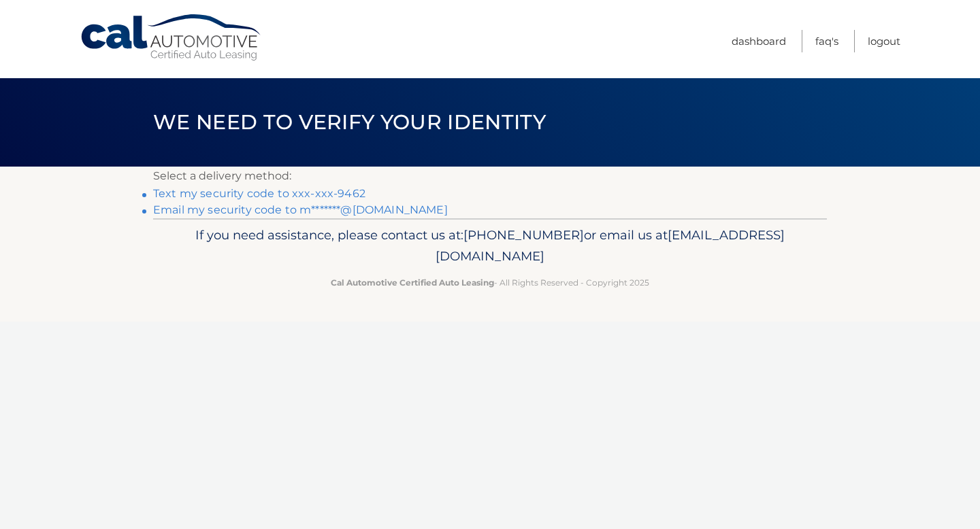
click at [286, 196] on link "Text my security code to xxx-xxx-9462" at bounding box center [259, 193] width 212 height 13
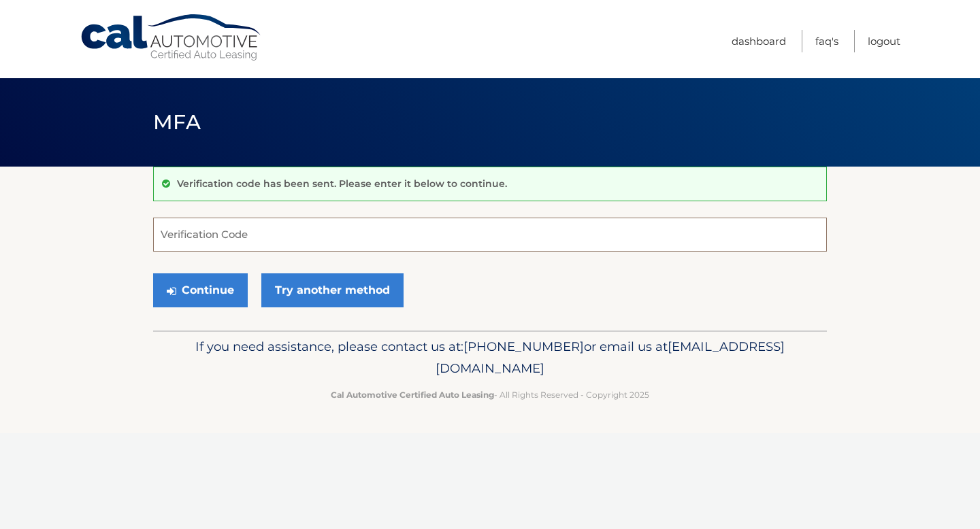
click at [243, 224] on input "Verification Code" at bounding box center [489, 235] width 673 height 34
type input "479100"
click at [225, 287] on button "Continue" at bounding box center [200, 290] width 95 height 34
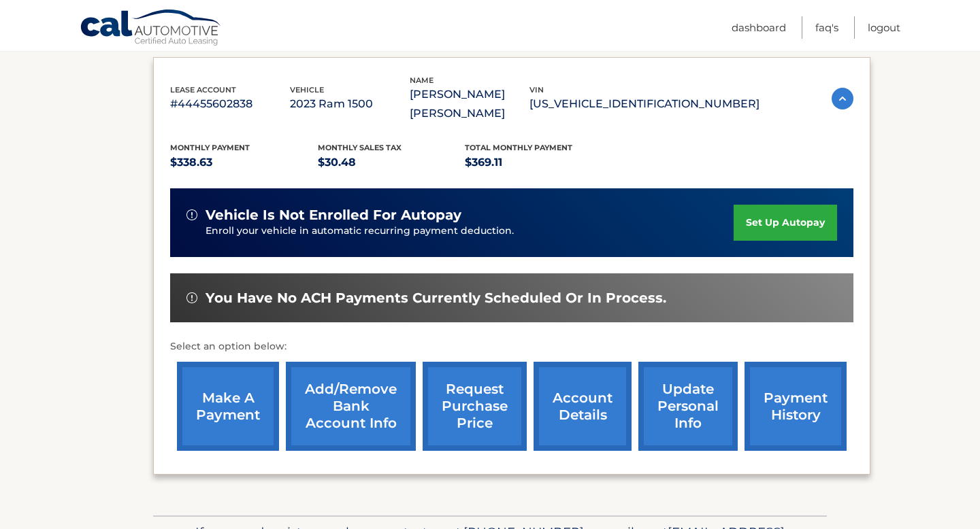
scroll to position [225, 0]
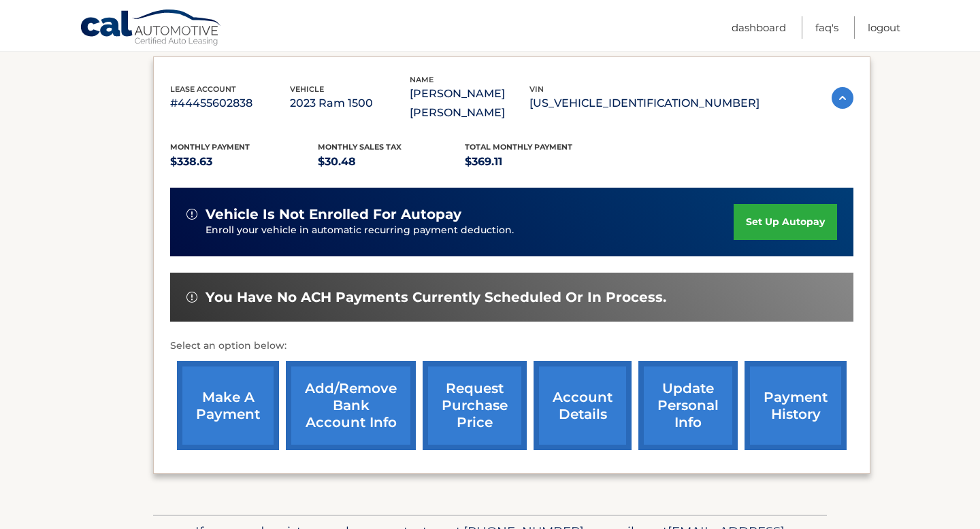
click at [208, 433] on link "make a payment" at bounding box center [228, 405] width 102 height 89
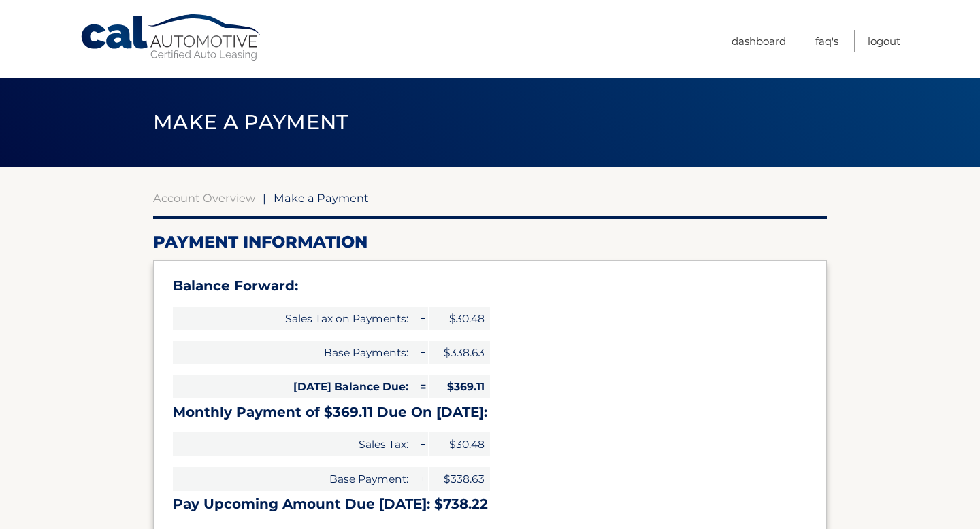
select select "ZTBmOWU2NTktNjUxMy00YmE0LTg4MWMtZmNhOWU5NzRkYWVk"
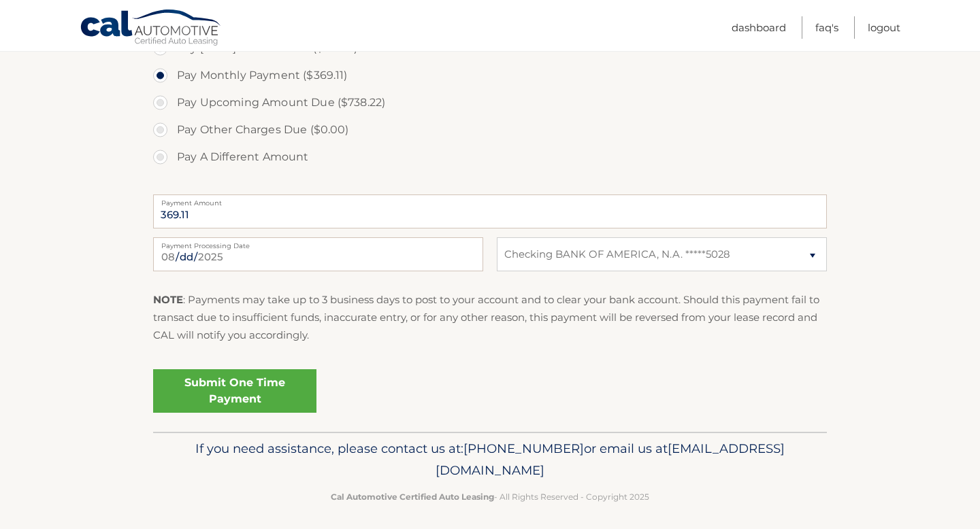
scroll to position [528, 0]
click at [205, 392] on link "Submit One Time Payment" at bounding box center [234, 392] width 163 height 44
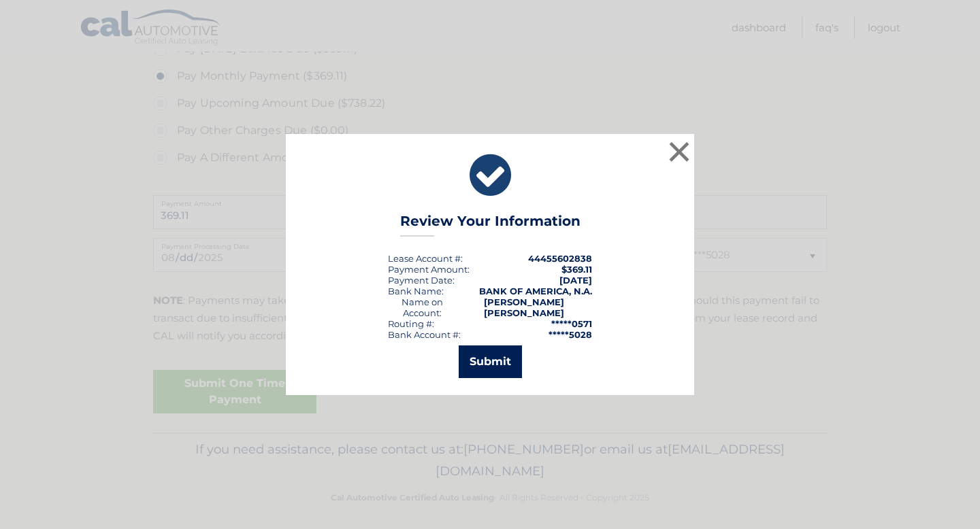
click at [495, 367] on button "Submit" at bounding box center [489, 362] width 63 height 33
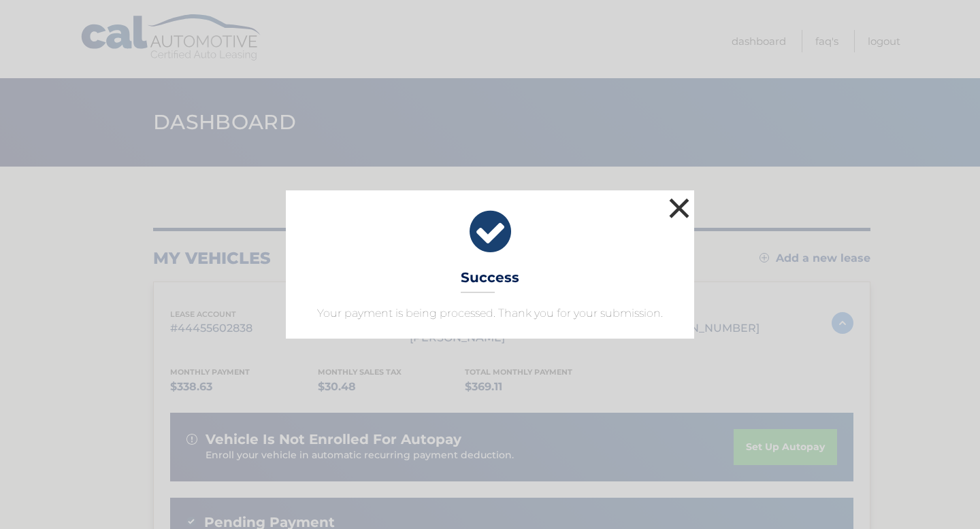
click at [681, 212] on button "×" at bounding box center [678, 208] width 27 height 27
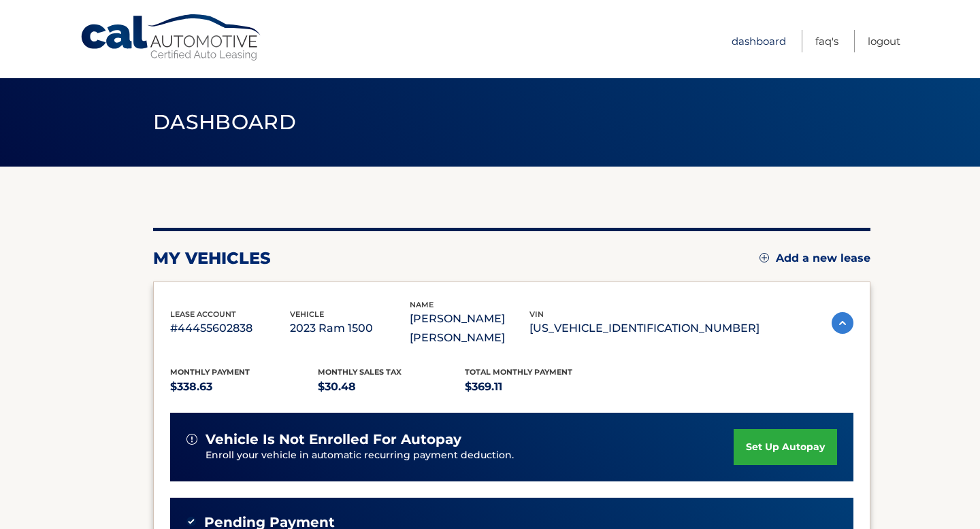
click at [754, 46] on link "Dashboard" at bounding box center [758, 41] width 54 height 22
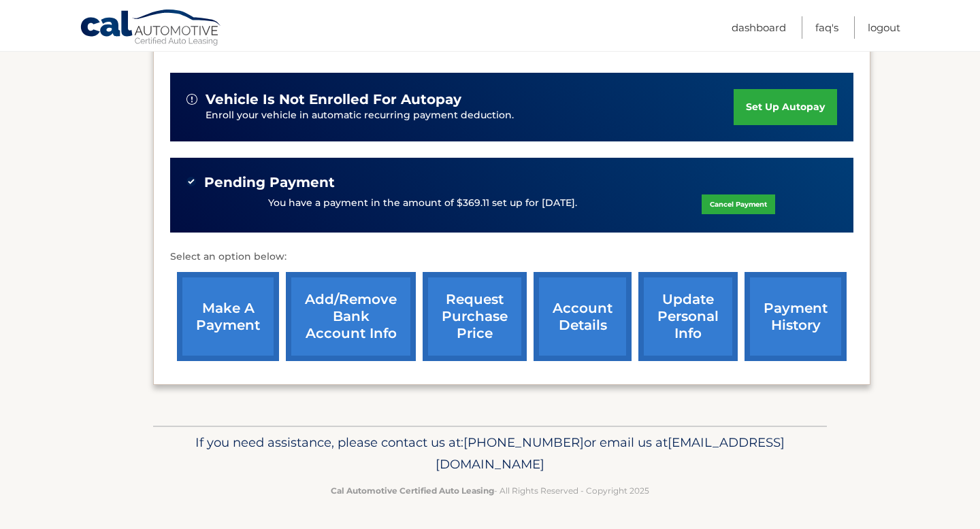
scroll to position [352, 0]
click at [573, 333] on link "account details" at bounding box center [582, 316] width 98 height 89
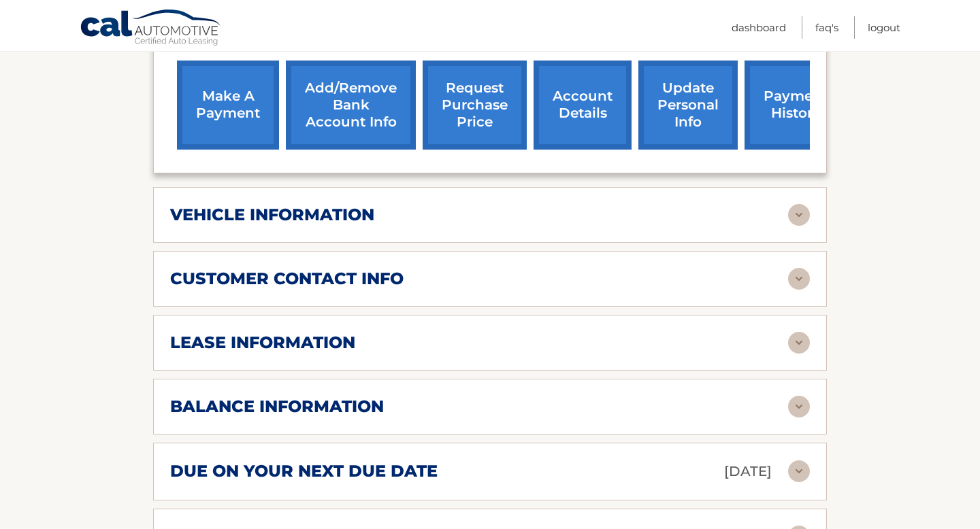
scroll to position [635, 0]
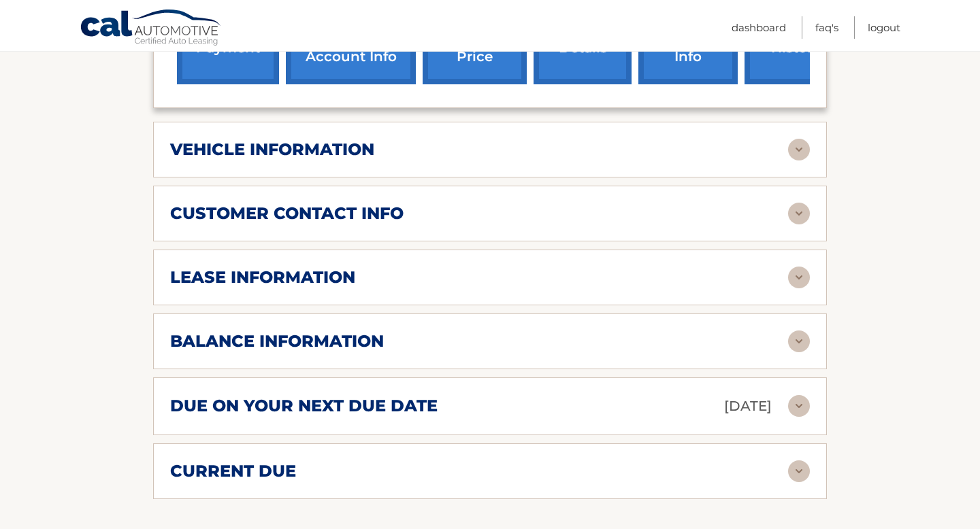
click at [516, 288] on div "lease information" at bounding box center [479, 277] width 618 height 20
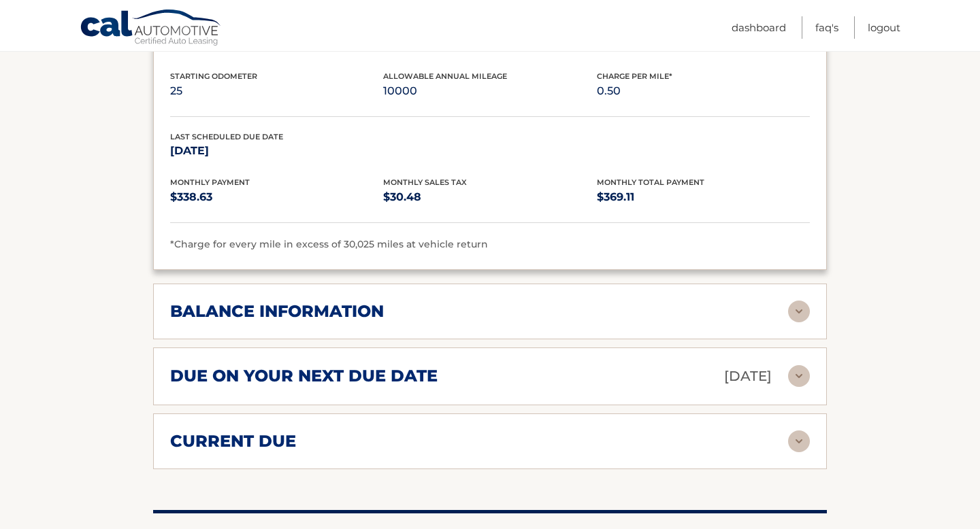
scroll to position [922, 0]
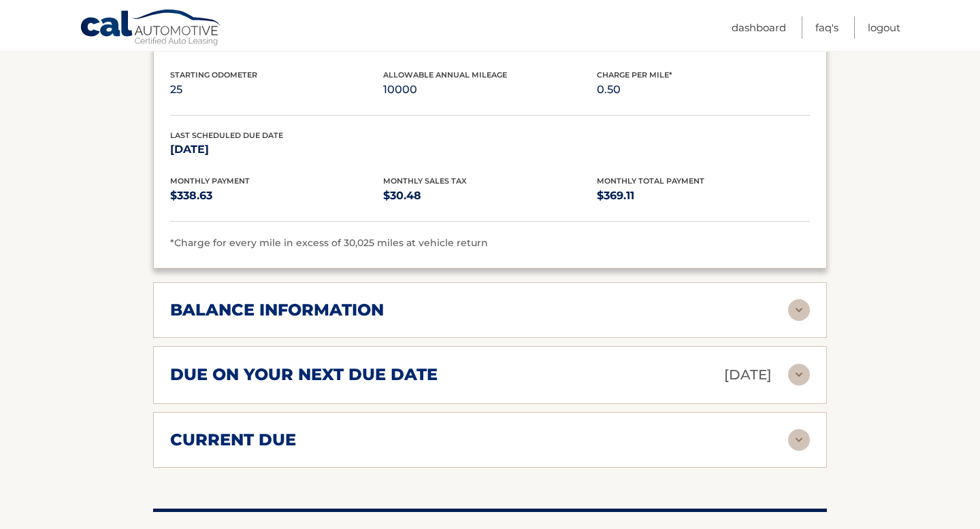
click at [483, 320] on div "balance information" at bounding box center [479, 310] width 618 height 20
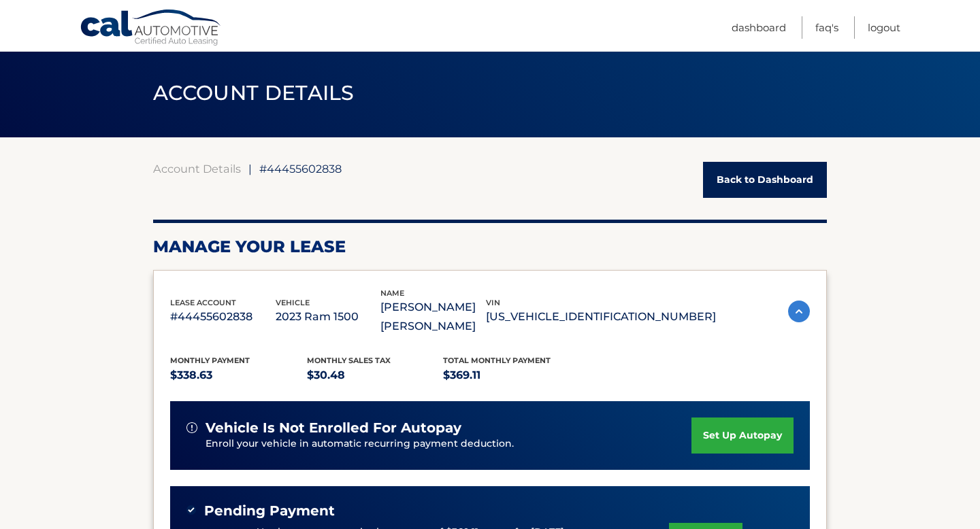
scroll to position [0, 0]
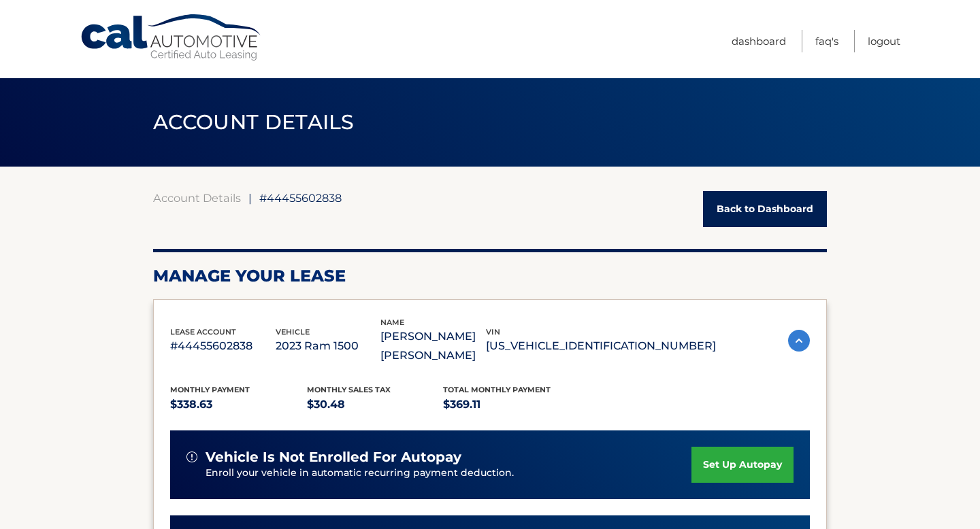
click at [748, 213] on link "Back to Dashboard" at bounding box center [765, 209] width 124 height 36
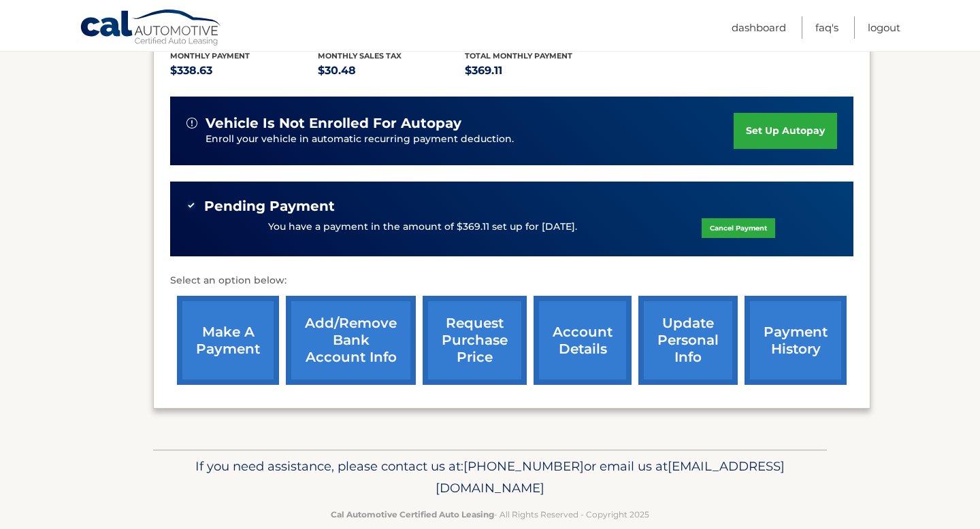
scroll to position [358, 0]
